Goal: Information Seeking & Learning: Learn about a topic

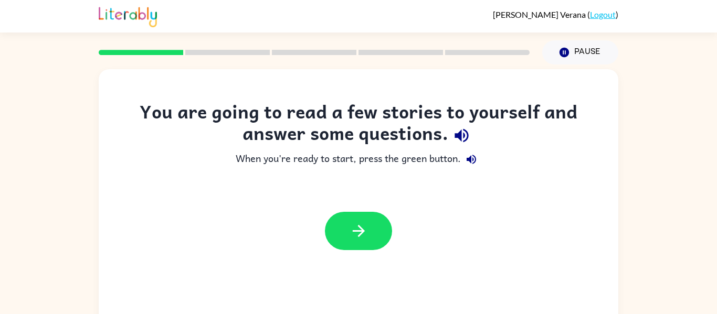
click at [458, 136] on icon "button" at bounding box center [462, 136] width 14 height 14
click at [470, 162] on icon "button" at bounding box center [471, 159] width 13 height 13
click at [384, 238] on button "button" at bounding box center [358, 231] width 67 height 38
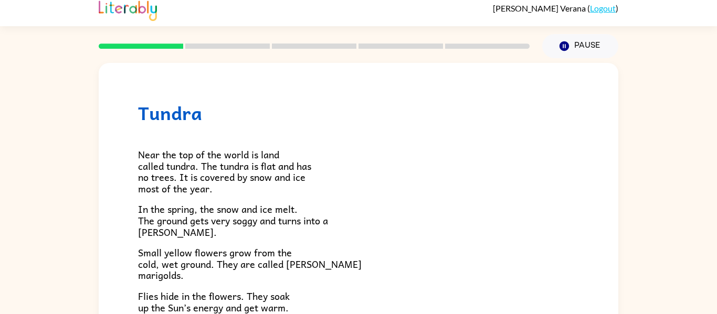
scroll to position [7, 0]
click at [447, 225] on p "In the spring, the snow and ice melt. The ground gets very soggy and turns into…" at bounding box center [358, 220] width 441 height 34
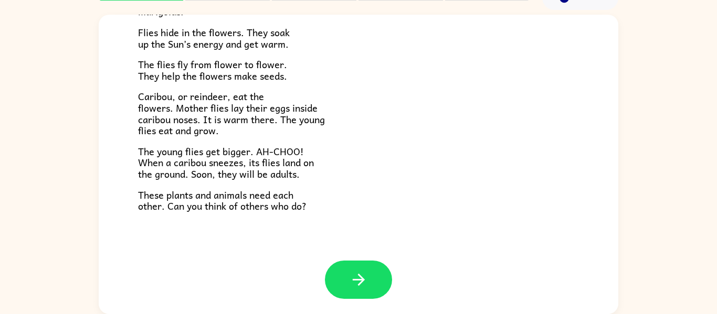
scroll to position [53, 0]
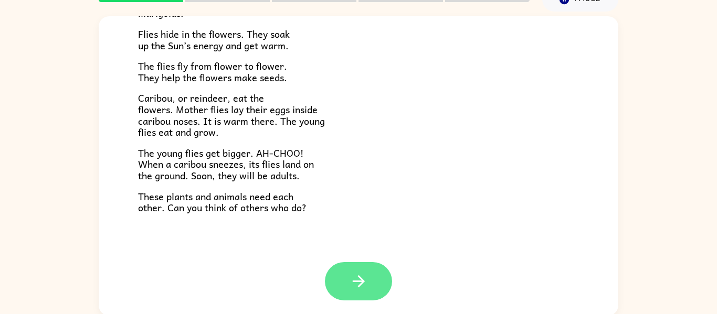
click at [367, 289] on icon "button" at bounding box center [359, 281] width 18 height 18
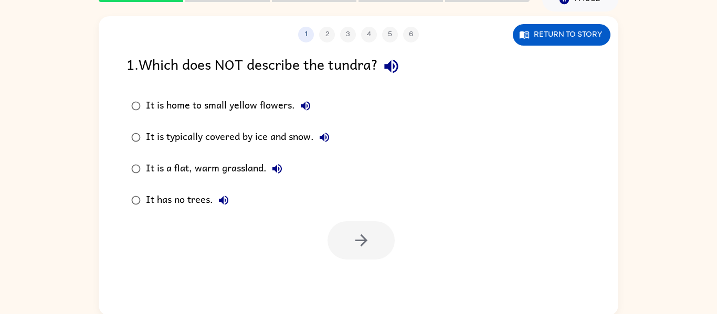
scroll to position [0, 0]
click at [400, 70] on icon "button" at bounding box center [391, 66] width 18 height 18
click at [392, 65] on icon "button" at bounding box center [391, 67] width 14 height 14
click at [603, 31] on button "Return to story" at bounding box center [562, 35] width 98 height 22
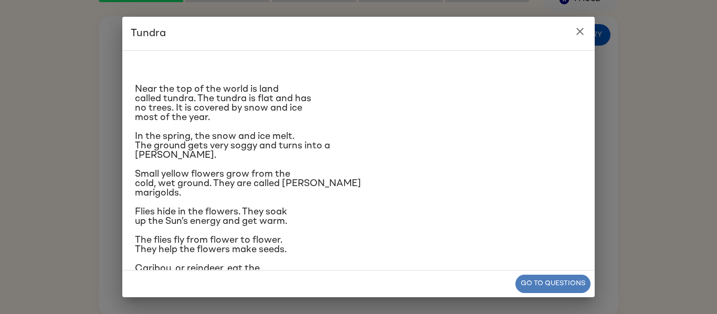
click at [563, 284] on button "Go to questions" at bounding box center [552, 284] width 75 height 18
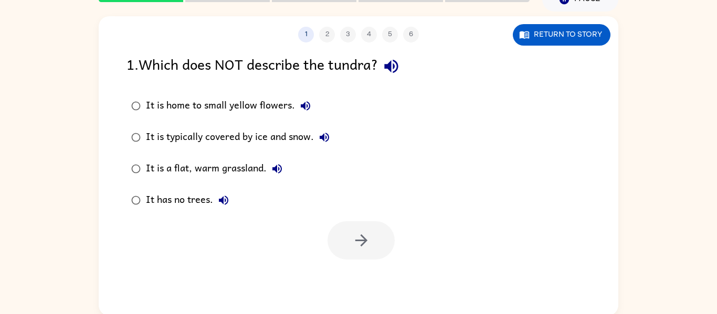
click at [399, 64] on icon "button" at bounding box center [391, 66] width 18 height 18
click at [305, 100] on icon "button" at bounding box center [305, 106] width 13 height 13
click at [322, 136] on icon "button" at bounding box center [324, 137] width 13 height 13
click at [285, 171] on button "It is a flat, warm grassland." at bounding box center [277, 169] width 21 height 21
click at [352, 237] on icon "button" at bounding box center [361, 240] width 18 height 18
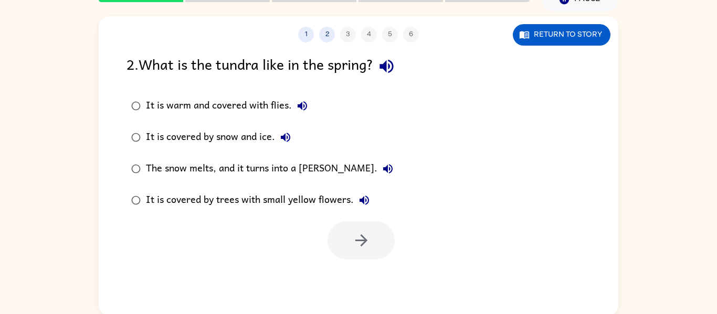
click at [377, 73] on div "2 . What is the tundra like in the spring?" at bounding box center [359, 66] width 464 height 27
click at [382, 69] on icon "button" at bounding box center [386, 66] width 18 height 18
click at [578, 44] on button "Return to story" at bounding box center [562, 35] width 98 height 22
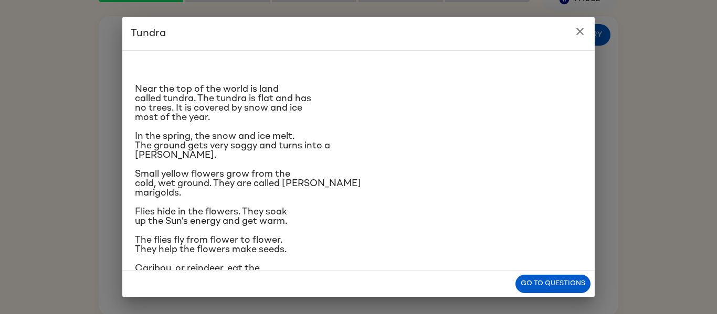
click at [547, 297] on div "Go to questions" at bounding box center [358, 284] width 472 height 27
click at [549, 287] on button "Go to questions" at bounding box center [552, 284] width 75 height 18
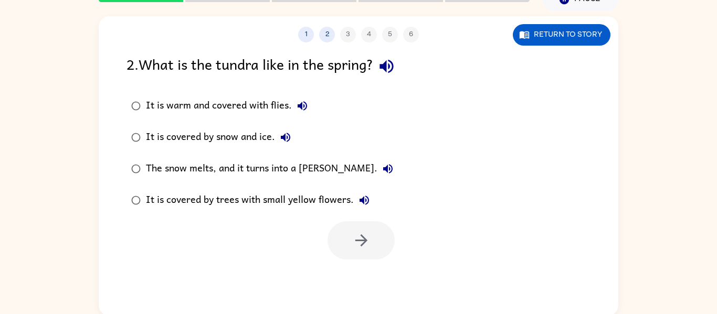
click at [308, 131] on label "It is covered by snow and ice." at bounding box center [262, 137] width 283 height 31
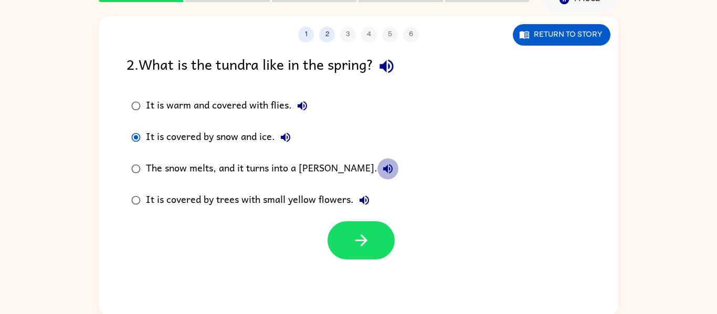
click at [383, 167] on icon "button" at bounding box center [387, 168] width 9 height 9
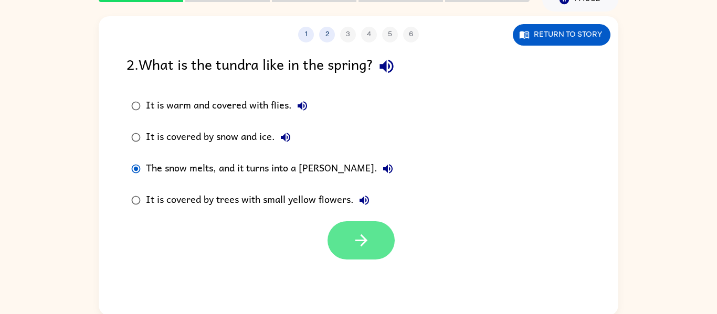
click at [382, 233] on button "button" at bounding box center [361, 241] width 67 height 38
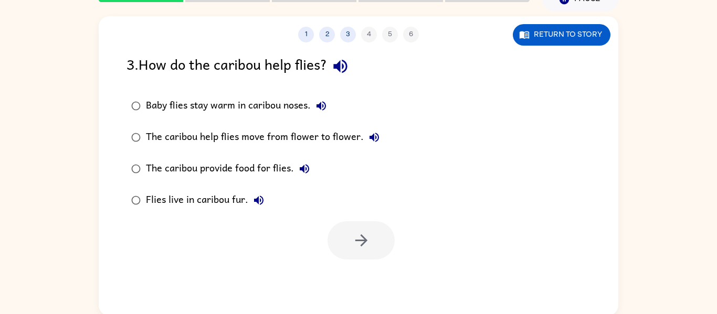
click at [219, 71] on div "3 . How do the caribou help flies?" at bounding box center [359, 66] width 464 height 27
click at [340, 67] on icon "button" at bounding box center [340, 67] width 14 height 14
click at [585, 38] on button "Return to story" at bounding box center [562, 35] width 98 height 22
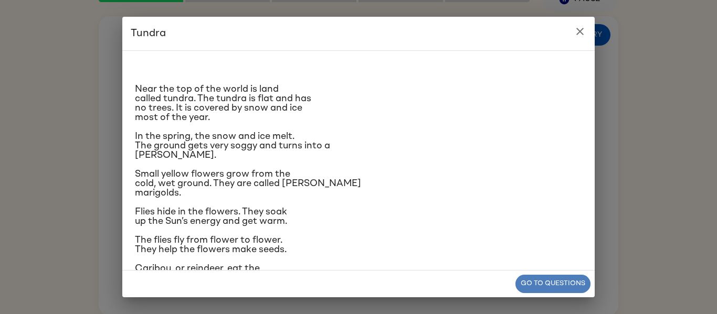
click at [571, 290] on button "Go to questions" at bounding box center [552, 284] width 75 height 18
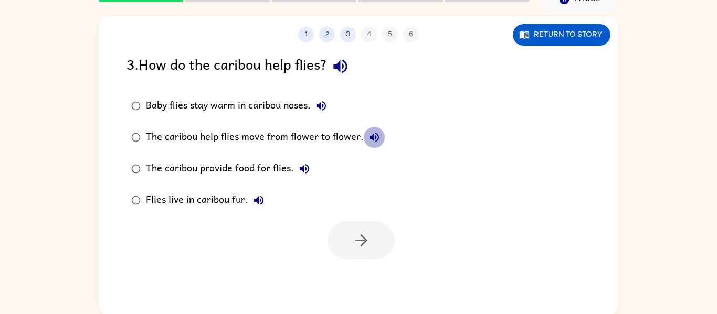
click at [368, 138] on icon "button" at bounding box center [374, 137] width 13 height 13
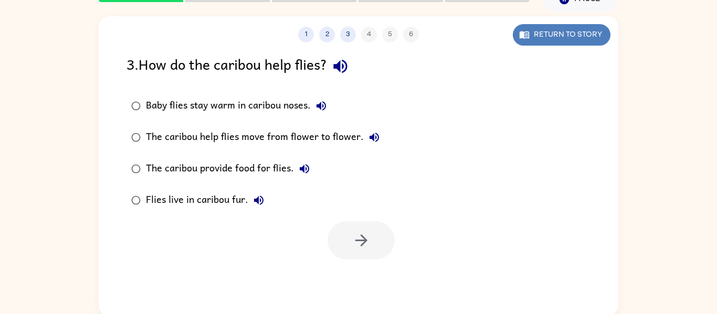
click at [584, 29] on button "Return to story" at bounding box center [562, 35] width 98 height 22
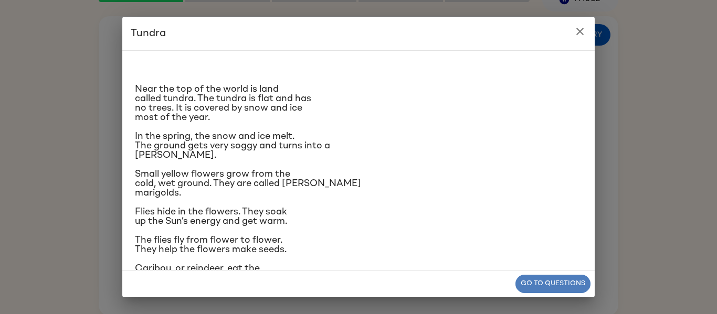
click at [555, 282] on button "Go to questions" at bounding box center [552, 284] width 75 height 18
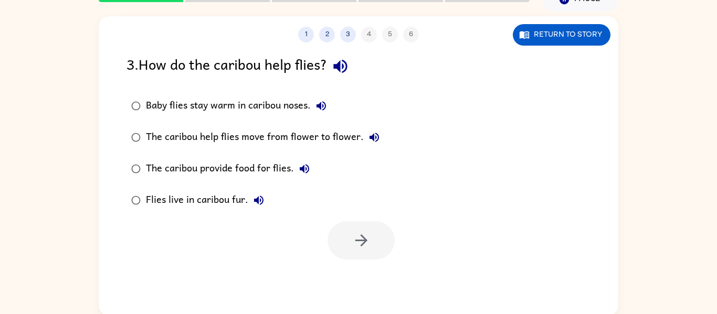
click at [210, 165] on div "The caribou provide food for flies." at bounding box center [230, 169] width 169 height 21
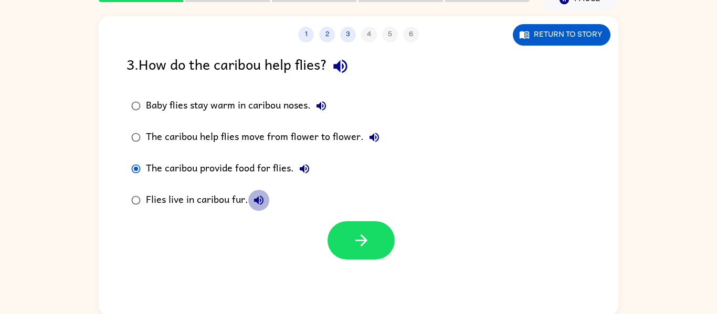
click at [253, 192] on button "Flies live in caribou fur." at bounding box center [258, 200] width 21 height 21
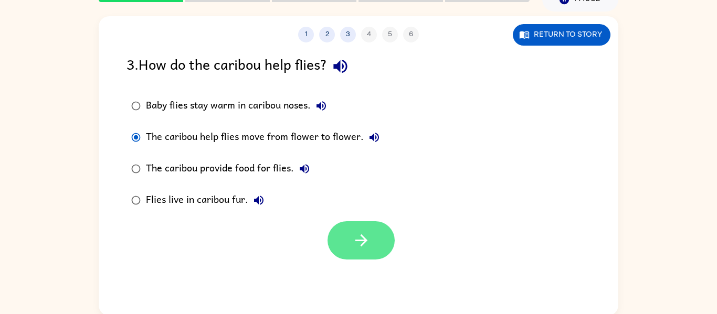
click at [363, 240] on icon "button" at bounding box center [361, 240] width 18 height 18
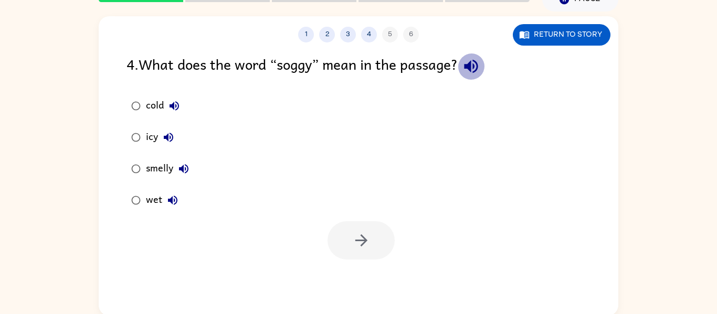
click at [472, 69] on icon "button" at bounding box center [471, 67] width 14 height 14
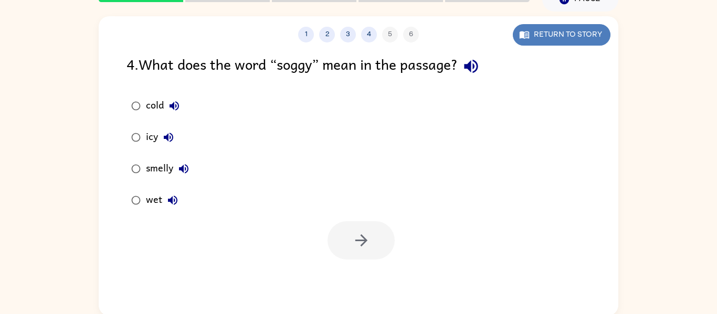
click at [561, 37] on button "Return to story" at bounding box center [562, 35] width 98 height 22
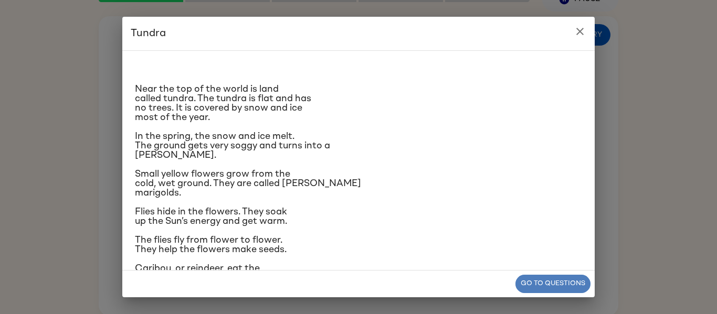
click at [543, 284] on button "Go to questions" at bounding box center [552, 284] width 75 height 18
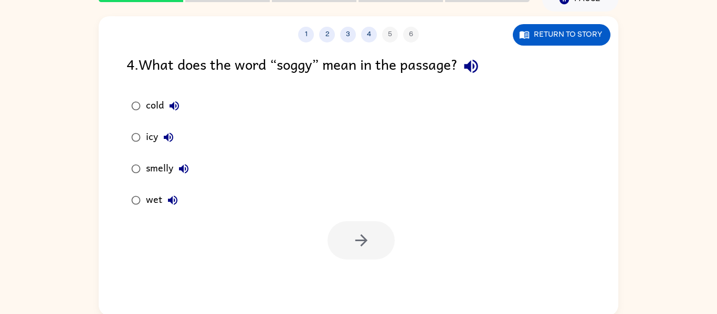
click at [146, 199] on div "wet" at bounding box center [164, 200] width 37 height 21
click at [349, 242] on button "button" at bounding box center [361, 241] width 67 height 38
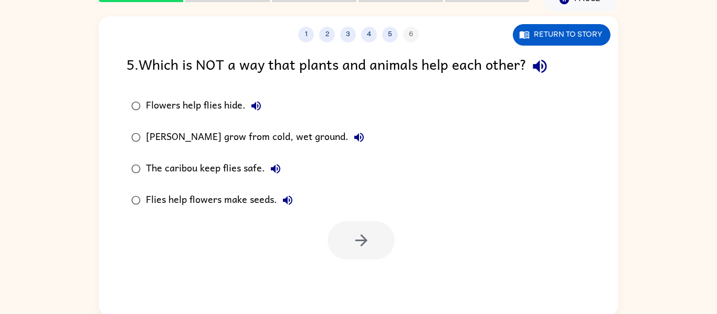
click at [344, 66] on div "5 . Which is NOT a way that plants and animals help each other?" at bounding box center [359, 66] width 464 height 27
click at [546, 65] on icon "button" at bounding box center [540, 67] width 14 height 14
click at [556, 36] on button "Return to story" at bounding box center [562, 35] width 98 height 22
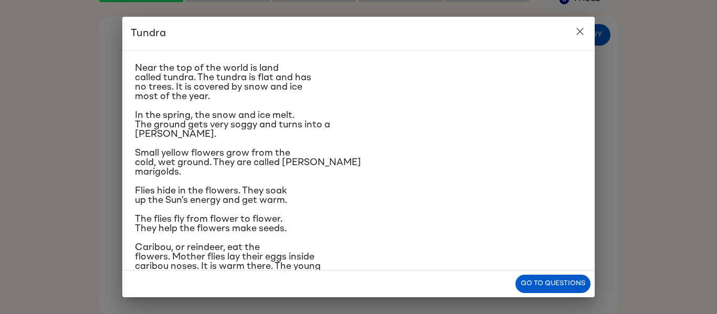
scroll to position [22, 0]
click at [547, 282] on button "Go to questions" at bounding box center [552, 284] width 75 height 18
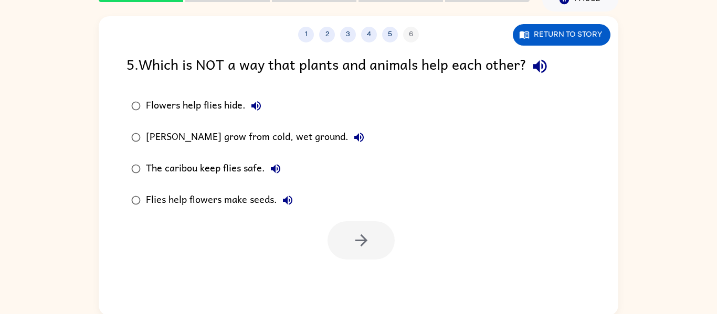
click at [342, 139] on div "[PERSON_NAME] grow from cold, wet ground." at bounding box center [258, 137] width 224 height 21
click at [362, 222] on button "button" at bounding box center [361, 241] width 67 height 38
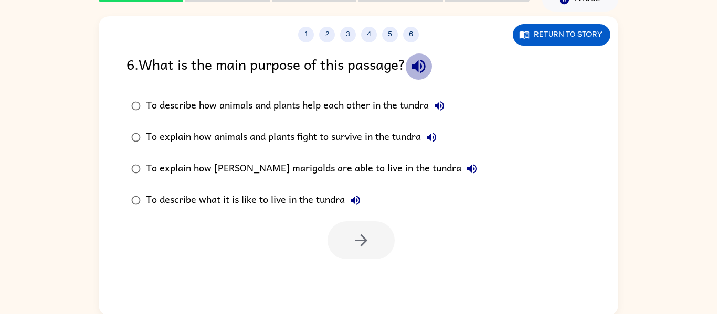
click at [426, 75] on icon "button" at bounding box center [418, 66] width 18 height 18
click at [418, 71] on icon "button" at bounding box center [418, 66] width 18 height 18
click at [378, 71] on div "6 . What is the main purpose of this passage?" at bounding box center [359, 66] width 464 height 27
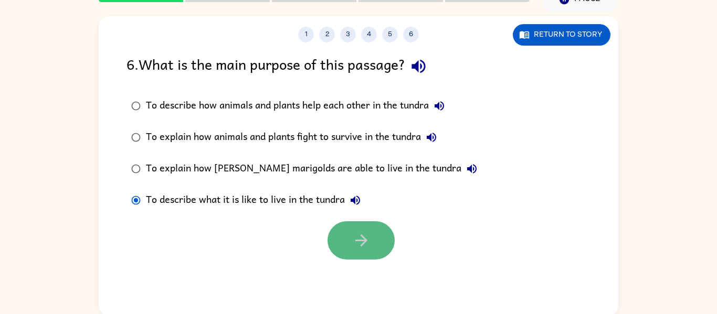
click at [371, 254] on button "button" at bounding box center [361, 241] width 67 height 38
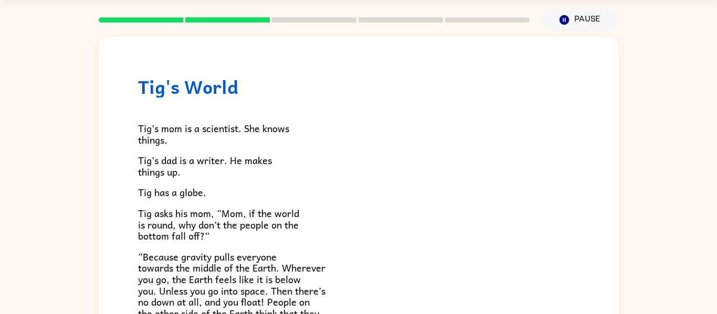
scroll to position [305, 0]
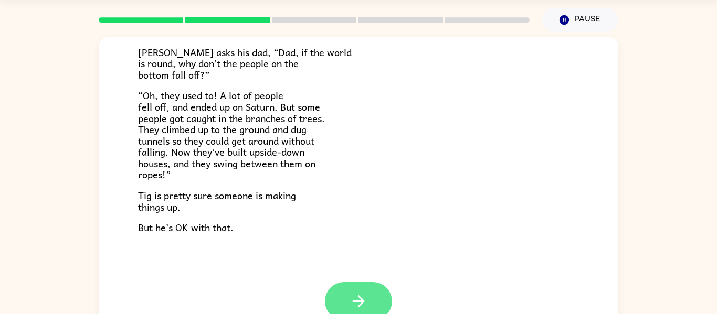
click at [360, 298] on icon "button" at bounding box center [358, 302] width 12 height 12
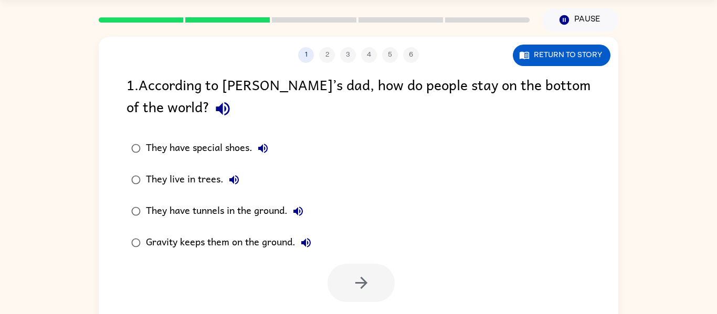
scroll to position [0, 0]
click at [336, 94] on div "1 . According to [PERSON_NAME]’s dad, how do people stay on the bottom of the w…" at bounding box center [359, 97] width 464 height 49
click at [214, 115] on icon "button" at bounding box center [223, 109] width 18 height 18
click at [544, 49] on button "Return to story" at bounding box center [562, 56] width 98 height 22
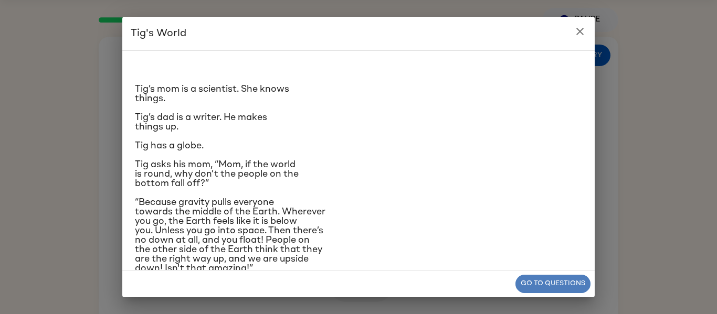
click at [550, 289] on button "Go to questions" at bounding box center [552, 284] width 75 height 18
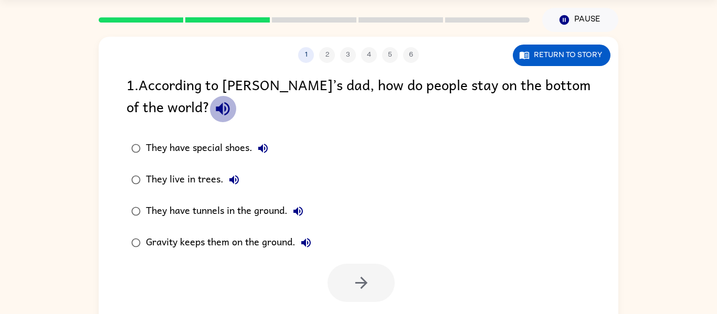
click at [214, 116] on icon "button" at bounding box center [223, 109] width 18 height 18
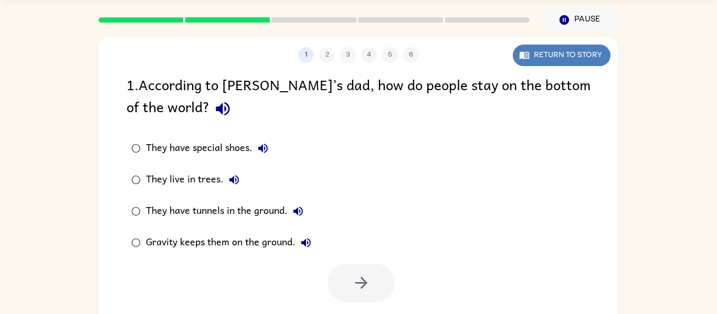
click at [559, 51] on button "Return to story" at bounding box center [562, 56] width 98 height 22
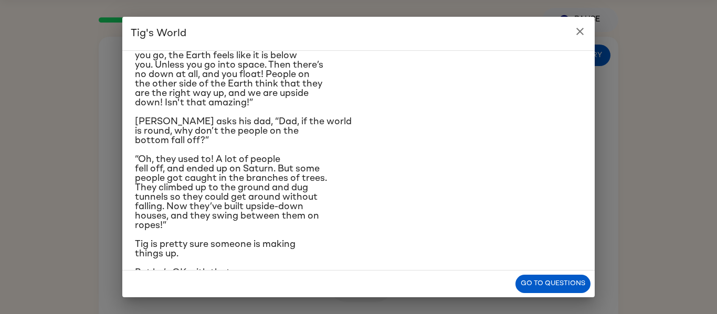
scroll to position [166, 0]
click at [526, 270] on p "But he’s OK with that." at bounding box center [358, 272] width 447 height 9
click at [566, 275] on button "Go to questions" at bounding box center [552, 284] width 75 height 18
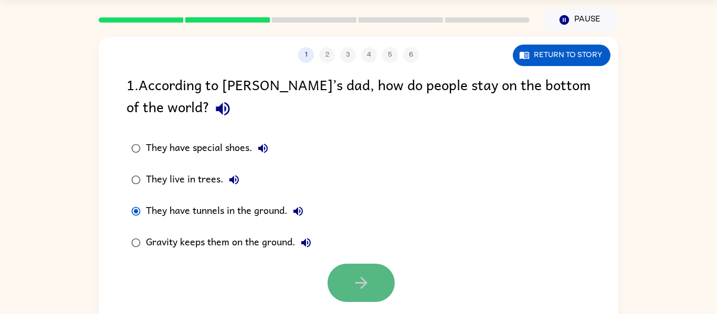
click at [356, 274] on icon "button" at bounding box center [361, 283] width 18 height 18
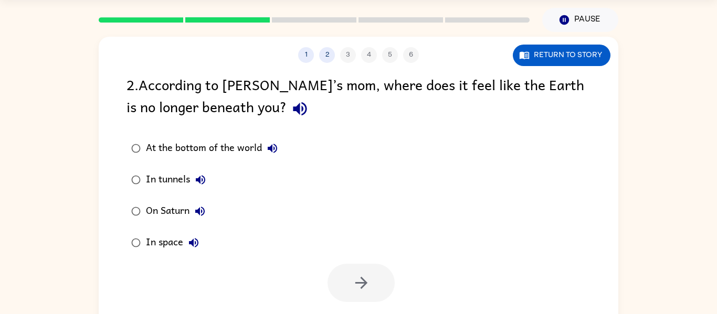
click at [293, 113] on icon "button" at bounding box center [300, 109] width 14 height 14
click at [364, 270] on button "button" at bounding box center [361, 283] width 67 height 38
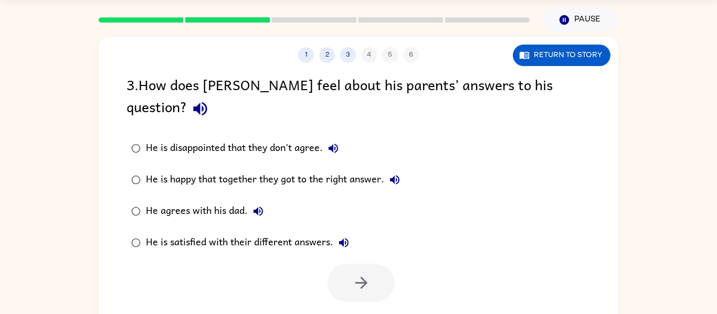
click at [543, 103] on div "3 . How does [PERSON_NAME] feel about his parents’ answers to his question? He …" at bounding box center [359, 187] width 520 height 229
click at [209, 100] on icon "button" at bounding box center [200, 109] width 18 height 18
click at [567, 62] on button "Return to story" at bounding box center [562, 56] width 98 height 22
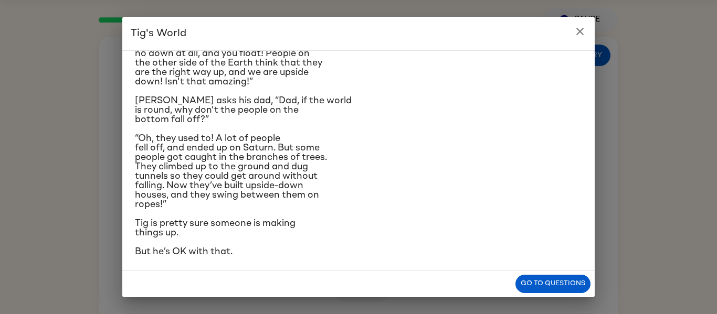
scroll to position [191, 0]
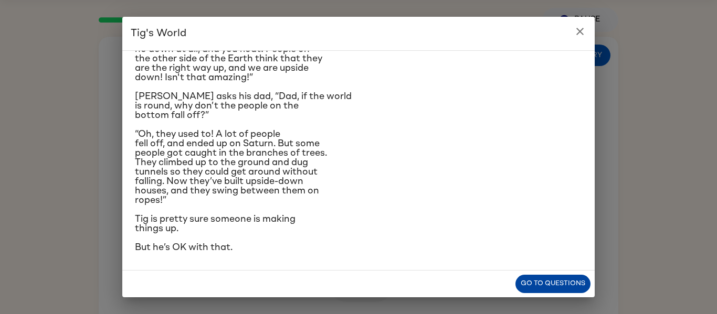
click at [566, 284] on button "Go to questions" at bounding box center [552, 284] width 75 height 18
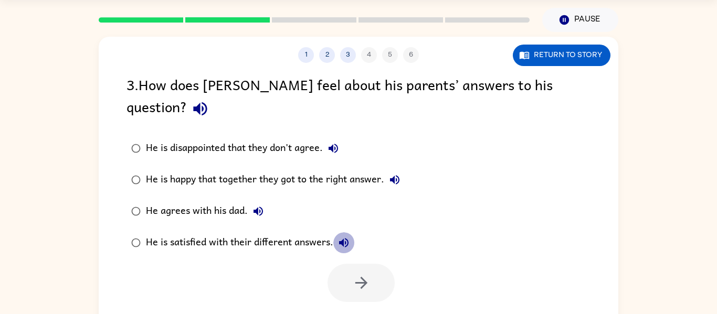
click at [340, 237] on icon "button" at bounding box center [344, 243] width 13 height 13
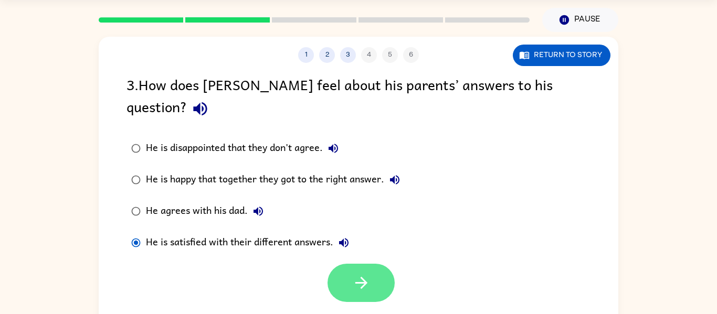
click at [371, 264] on button "button" at bounding box center [361, 283] width 67 height 38
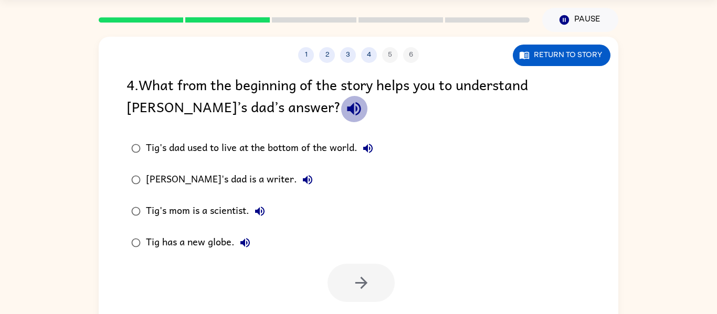
click at [345, 114] on icon "button" at bounding box center [354, 109] width 18 height 18
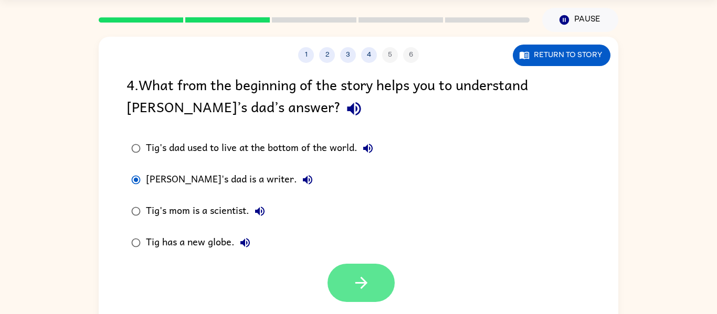
click at [342, 277] on button "button" at bounding box center [361, 283] width 67 height 38
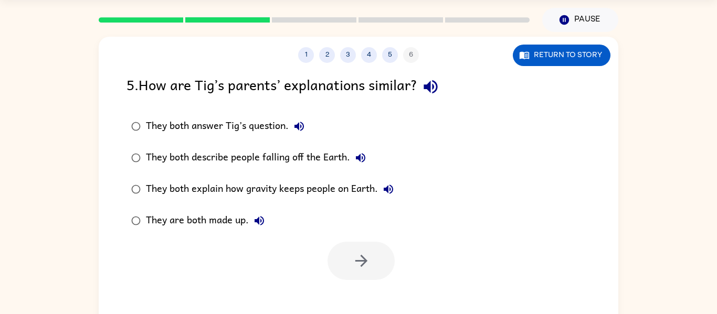
click at [439, 85] on icon "button" at bounding box center [430, 87] width 18 height 18
click at [269, 194] on div "They both explain how gravity keeps people on Earth." at bounding box center [272, 189] width 253 height 21
click at [370, 256] on icon "button" at bounding box center [361, 261] width 18 height 18
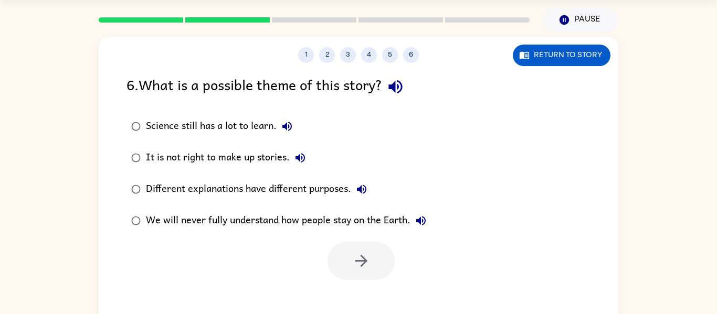
click at [384, 89] on div "6 . What is a possible theme of this story?" at bounding box center [359, 86] width 464 height 27
click at [402, 85] on icon "button" at bounding box center [395, 87] width 14 height 14
click at [349, 256] on button "button" at bounding box center [361, 261] width 67 height 38
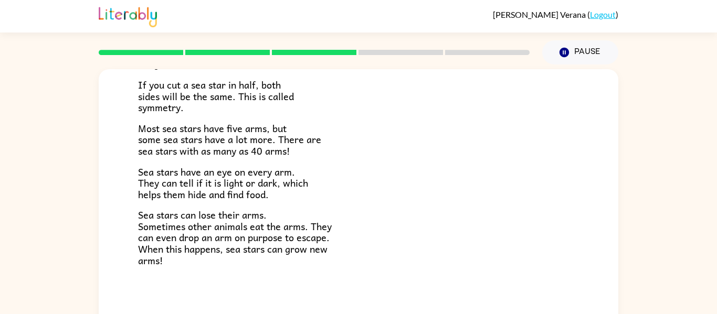
scroll to position [55, 0]
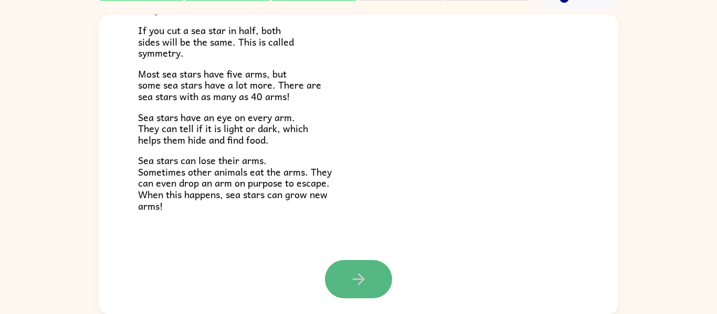
click at [360, 282] on icon "button" at bounding box center [358, 279] width 12 height 12
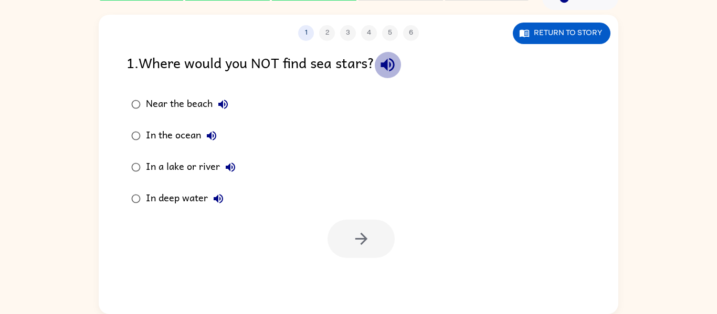
click at [385, 66] on icon "button" at bounding box center [387, 65] width 18 height 18
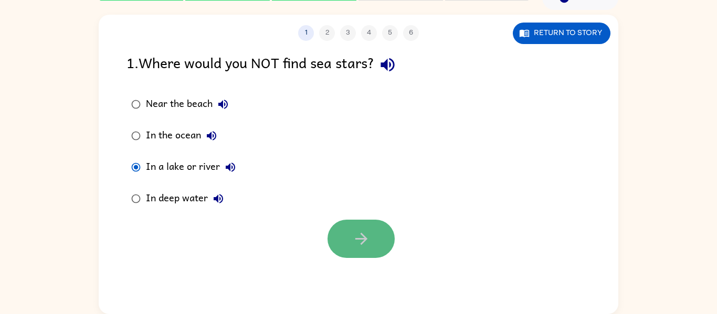
click at [360, 228] on button "button" at bounding box center [361, 239] width 67 height 38
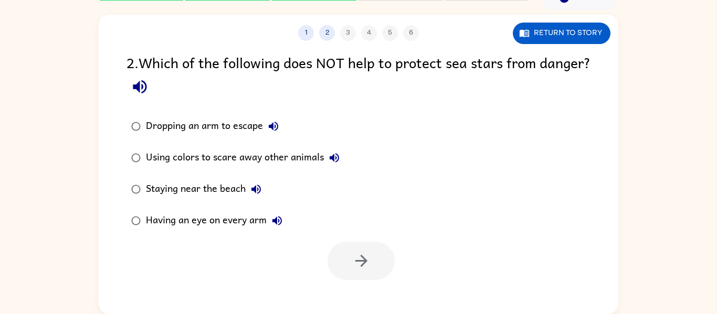
click at [149, 90] on icon "button" at bounding box center [140, 87] width 18 height 18
click at [582, 37] on button "Return to story" at bounding box center [562, 34] width 98 height 22
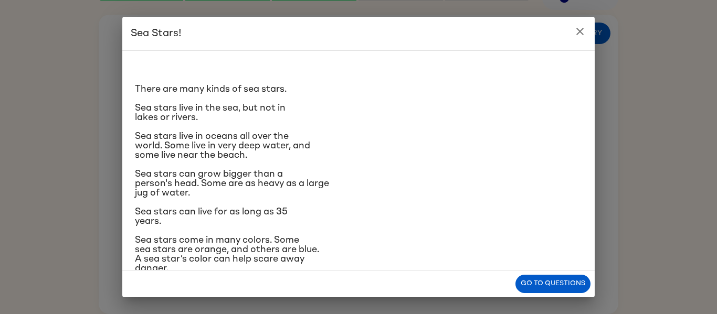
scroll to position [13, 0]
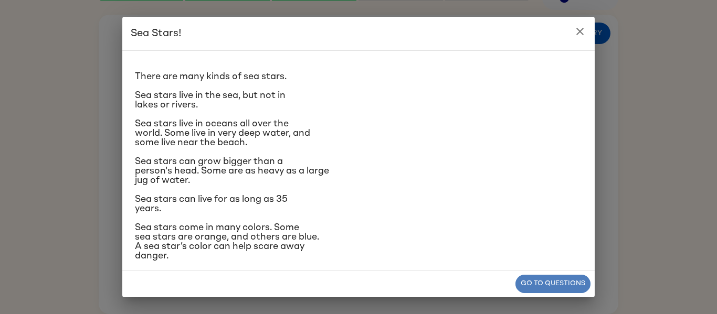
click at [562, 292] on button "Go to questions" at bounding box center [552, 284] width 75 height 18
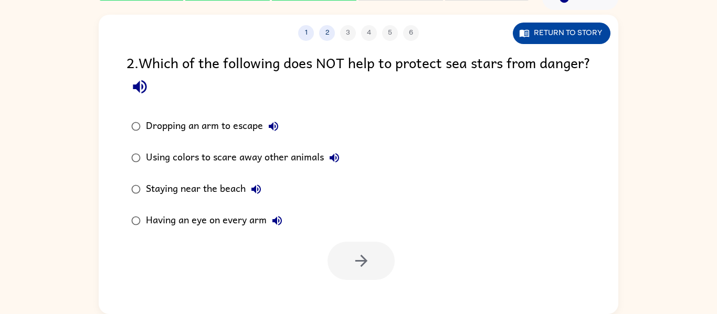
click at [529, 33] on icon "button" at bounding box center [524, 33] width 9 height 7
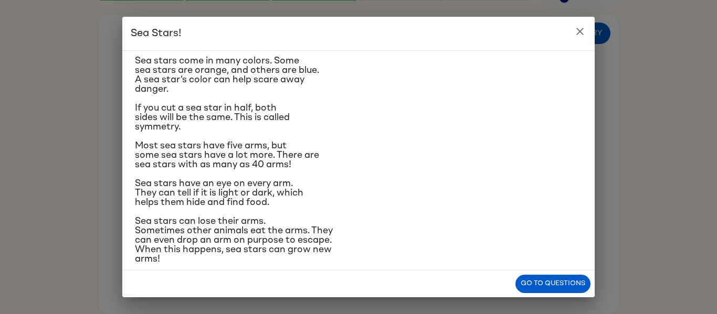
scroll to position [191, 0]
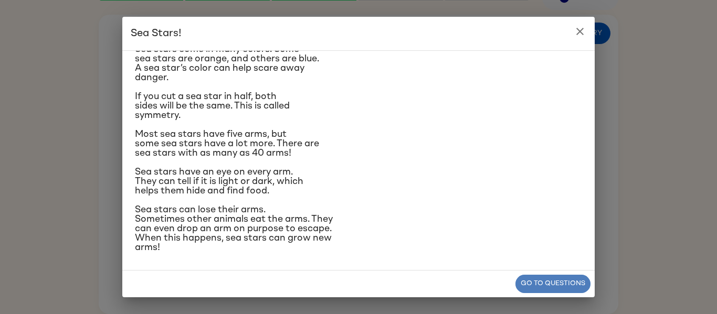
click at [571, 277] on button "Go to questions" at bounding box center [552, 284] width 75 height 18
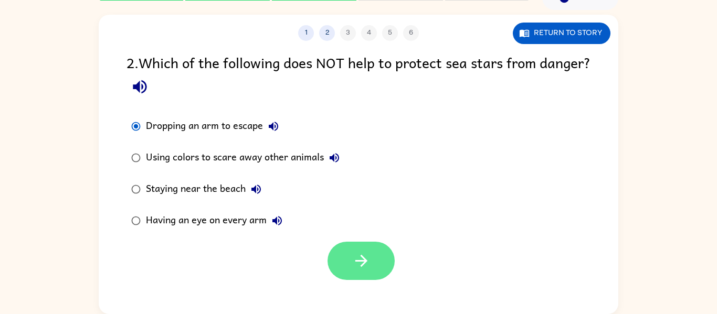
click at [364, 256] on icon "button" at bounding box center [361, 261] width 18 height 18
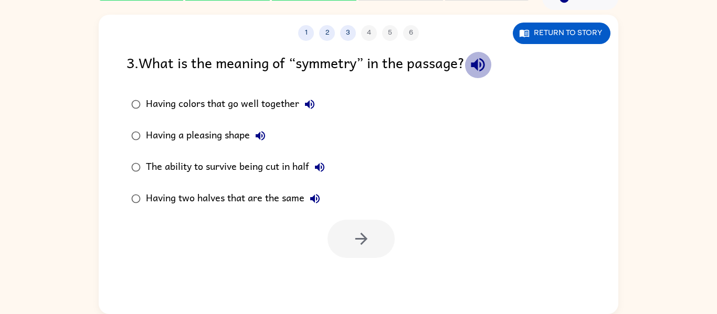
click at [491, 59] on button "button" at bounding box center [478, 64] width 27 height 27
click at [597, 30] on button "Return to story" at bounding box center [562, 34] width 98 height 22
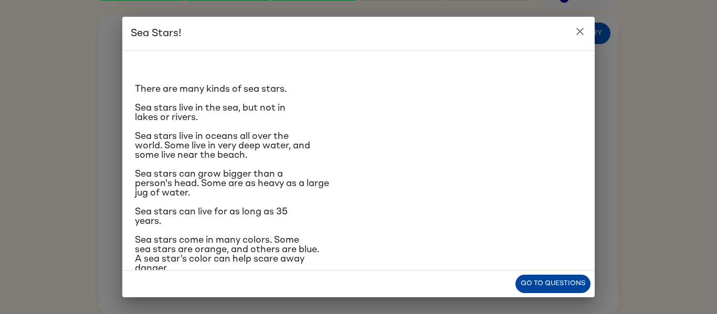
click at [579, 275] on button "Go to questions" at bounding box center [552, 284] width 75 height 18
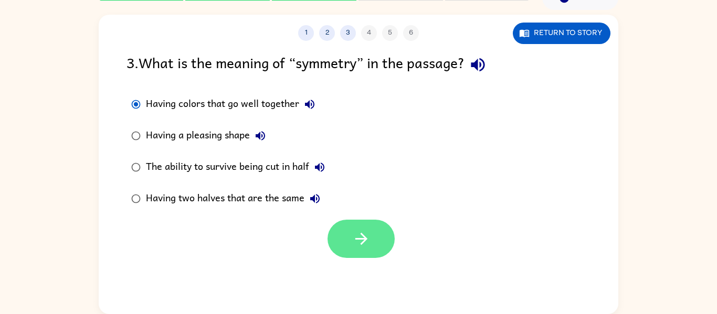
click at [363, 251] on button "button" at bounding box center [361, 239] width 67 height 38
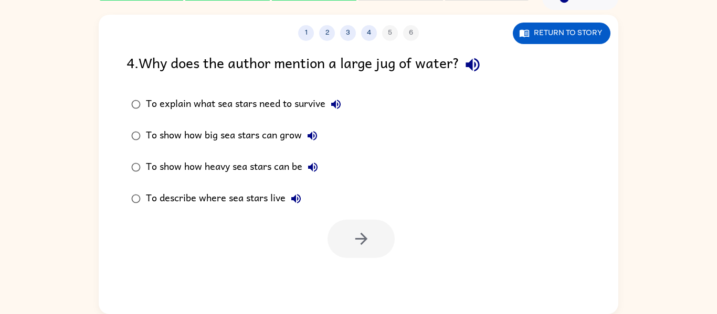
click at [396, 72] on div "4 . Why does the author mention a large jug of water?" at bounding box center [359, 64] width 464 height 27
click at [482, 67] on icon "button" at bounding box center [472, 65] width 18 height 18
click at [368, 244] on icon "button" at bounding box center [361, 239] width 18 height 18
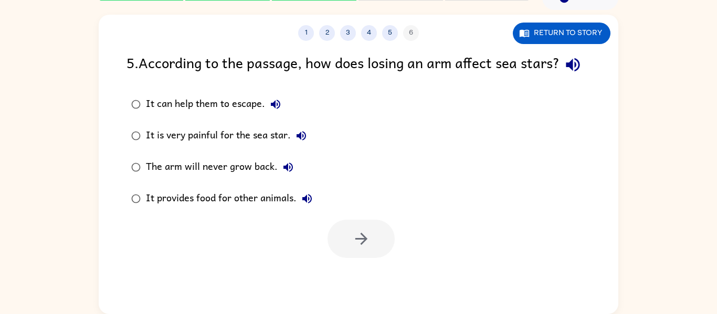
click at [564, 74] on icon "button" at bounding box center [573, 65] width 18 height 18
click at [371, 258] on button "button" at bounding box center [361, 239] width 67 height 38
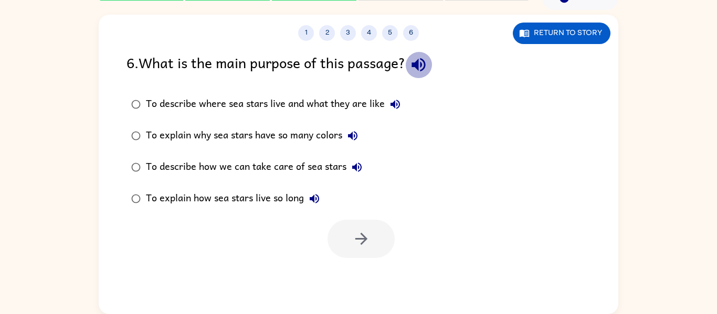
click at [428, 61] on icon "button" at bounding box center [418, 65] width 18 height 18
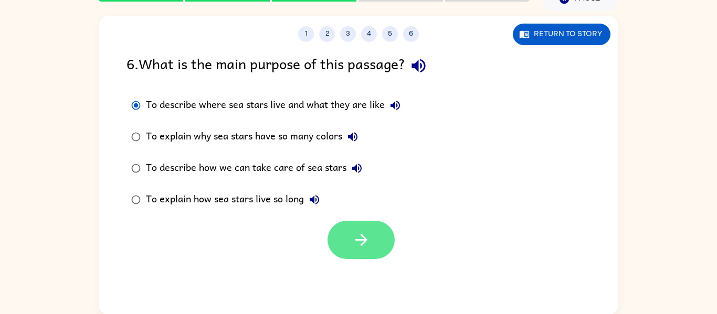
click at [365, 231] on icon "button" at bounding box center [361, 240] width 18 height 18
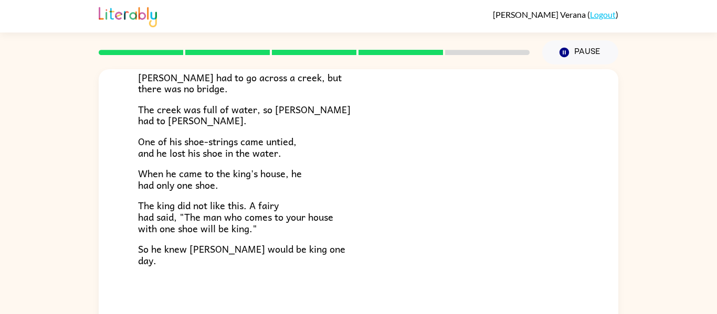
scroll to position [55, 0]
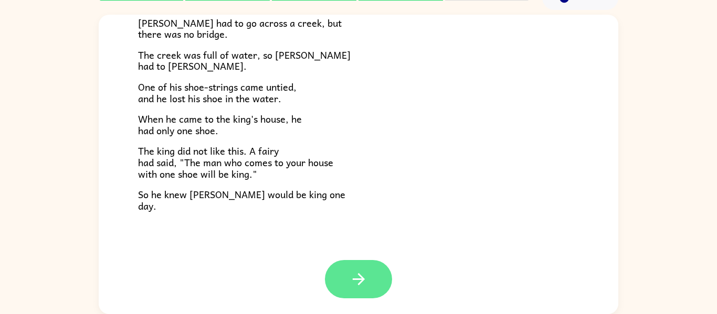
click at [363, 285] on icon "button" at bounding box center [359, 279] width 18 height 18
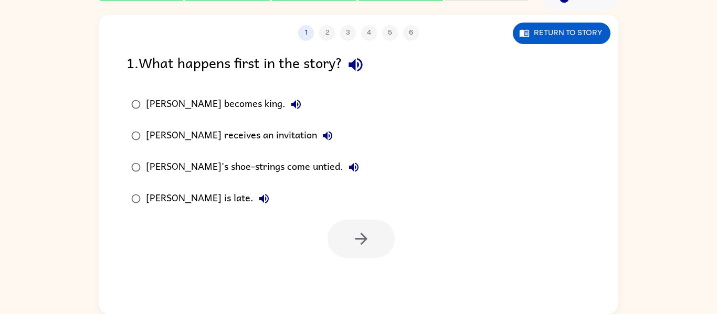
scroll to position [0, 0]
click at [549, 45] on div "1 2 3 4 5 6 Return to story 1 . What happens first in the story? [PERSON_NAME] …" at bounding box center [359, 165] width 520 height 300
click at [551, 36] on button "Return to story" at bounding box center [562, 34] width 98 height 22
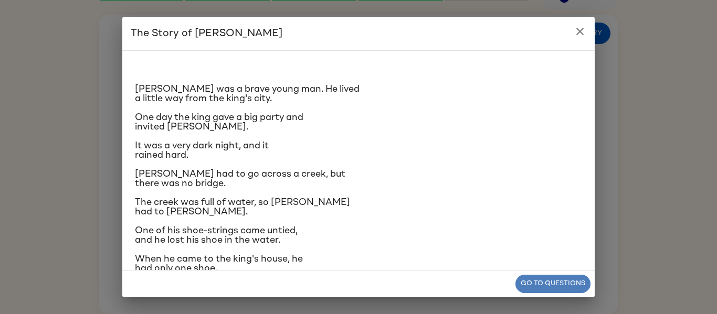
click at [546, 277] on button "Go to questions" at bounding box center [552, 284] width 75 height 18
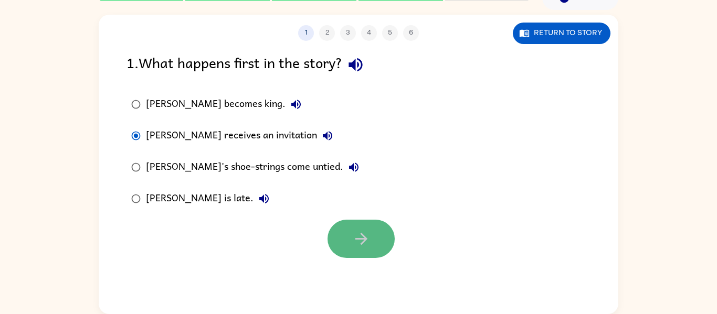
click at [375, 237] on button "button" at bounding box center [361, 239] width 67 height 38
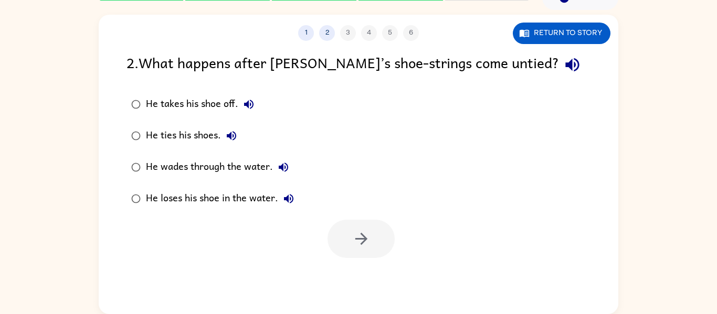
click at [533, 46] on div "1 2 3 4 5 6 Return to story 2 . What happens after [PERSON_NAME]’s shoe-strings…" at bounding box center [359, 165] width 520 height 300
click at [554, 30] on button "Return to story" at bounding box center [562, 34] width 98 height 22
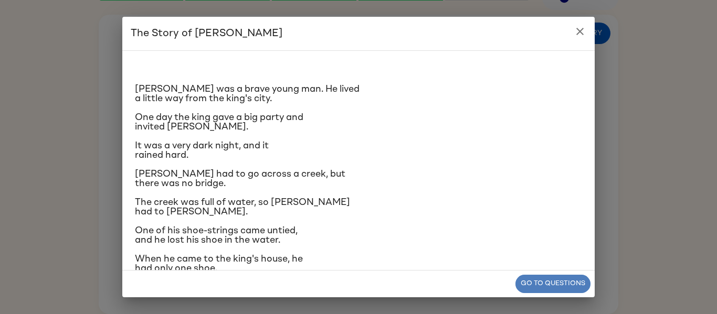
click at [542, 279] on button "Go to questions" at bounding box center [552, 284] width 75 height 18
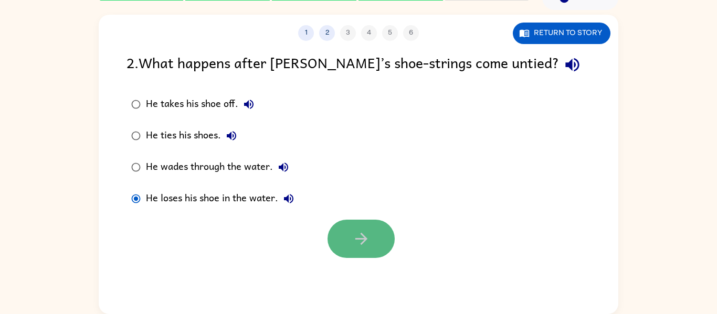
click at [357, 244] on icon "button" at bounding box center [361, 239] width 18 height 18
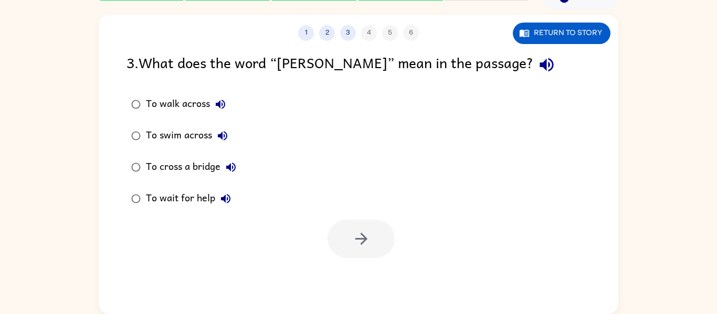
click at [537, 62] on icon "button" at bounding box center [546, 65] width 18 height 18
click at [538, 33] on button "Return to story" at bounding box center [562, 34] width 98 height 22
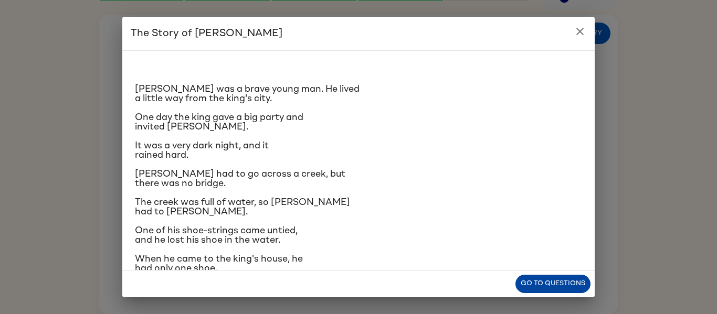
click at [546, 280] on button "Go to questions" at bounding box center [552, 284] width 75 height 18
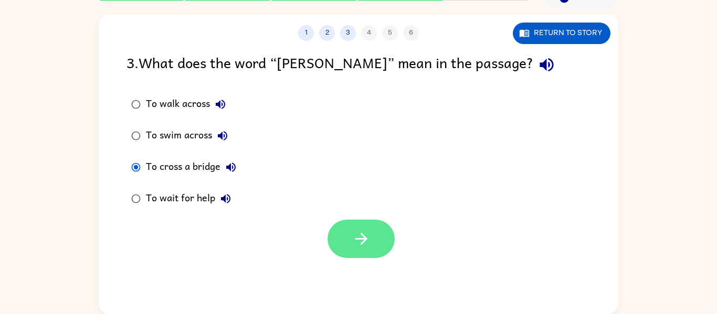
click at [378, 238] on button "button" at bounding box center [361, 239] width 67 height 38
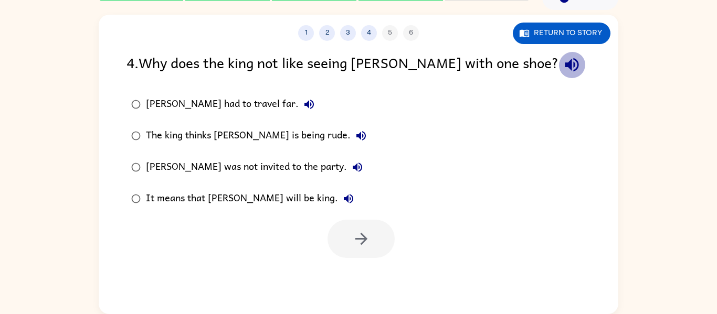
click at [563, 70] on icon "button" at bounding box center [572, 65] width 18 height 18
click at [539, 29] on button "Return to story" at bounding box center [562, 34] width 98 height 22
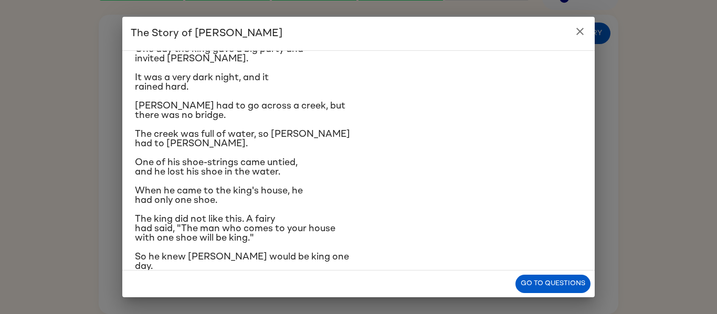
scroll to position [71, 0]
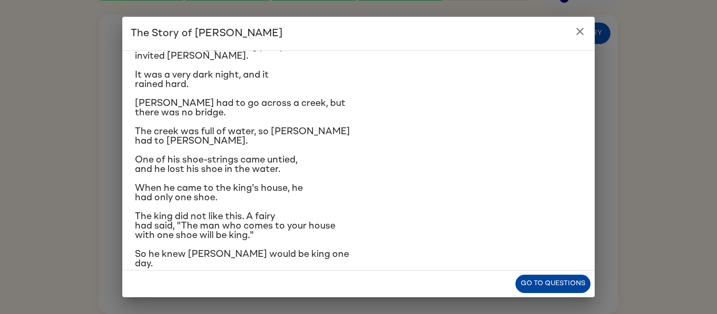
click at [532, 289] on button "Go to questions" at bounding box center [552, 284] width 75 height 18
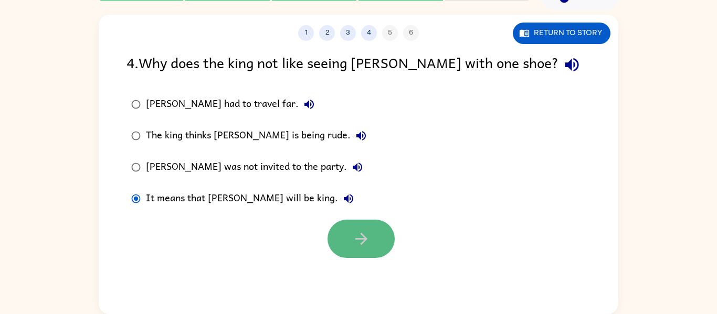
click at [363, 235] on icon "button" at bounding box center [361, 239] width 12 height 12
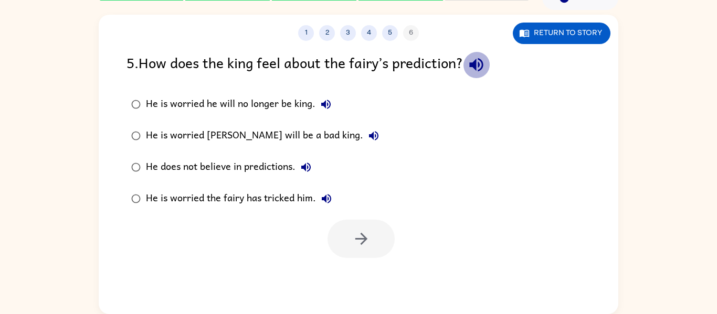
click at [473, 69] on icon "button" at bounding box center [476, 65] width 18 height 18
click at [556, 35] on button "Return to story" at bounding box center [562, 34] width 98 height 22
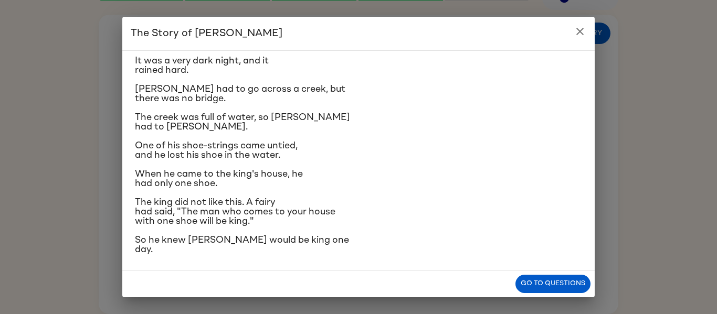
scroll to position [87, 0]
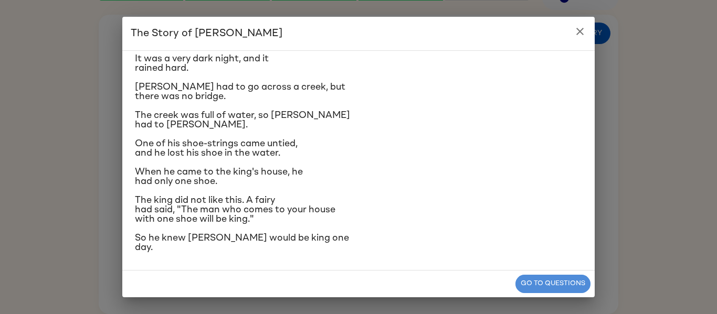
drag, startPoint x: 533, startPoint y: 280, endPoint x: 524, endPoint y: 289, distance: 11.9
click at [531, 283] on button "Go to questions" at bounding box center [552, 284] width 75 height 18
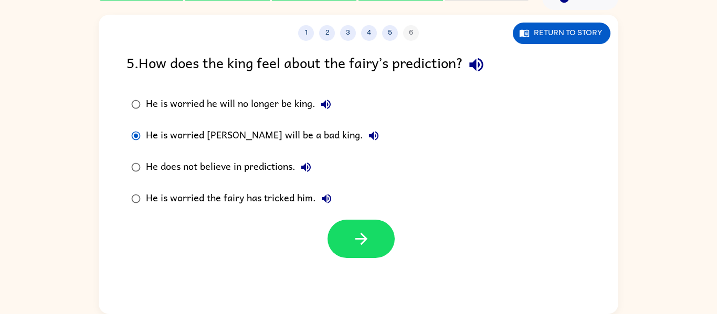
click at [415, 244] on div at bounding box center [359, 237] width 520 height 44
drag, startPoint x: 374, startPoint y: 234, endPoint x: 380, endPoint y: 244, distance: 10.8
click at [380, 244] on button "button" at bounding box center [361, 239] width 67 height 38
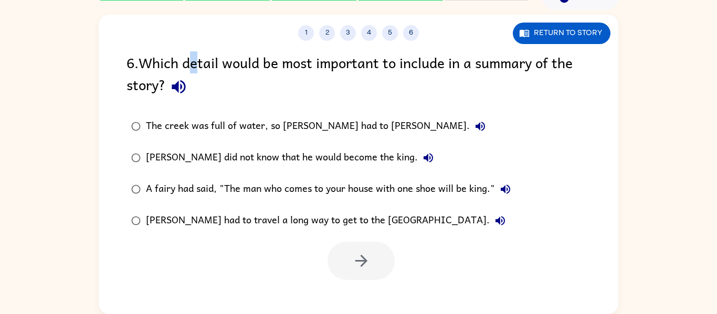
click at [200, 70] on div "6 . Which detail would be most important to include in a summary of the story?" at bounding box center [359, 75] width 464 height 49
click at [179, 90] on icon "button" at bounding box center [179, 87] width 14 height 14
click at [356, 278] on button "button" at bounding box center [361, 261] width 67 height 38
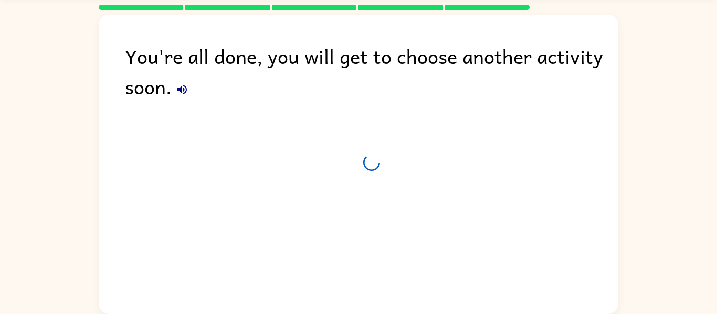
scroll to position [36, 0]
